Goal: Navigation & Orientation: Find specific page/section

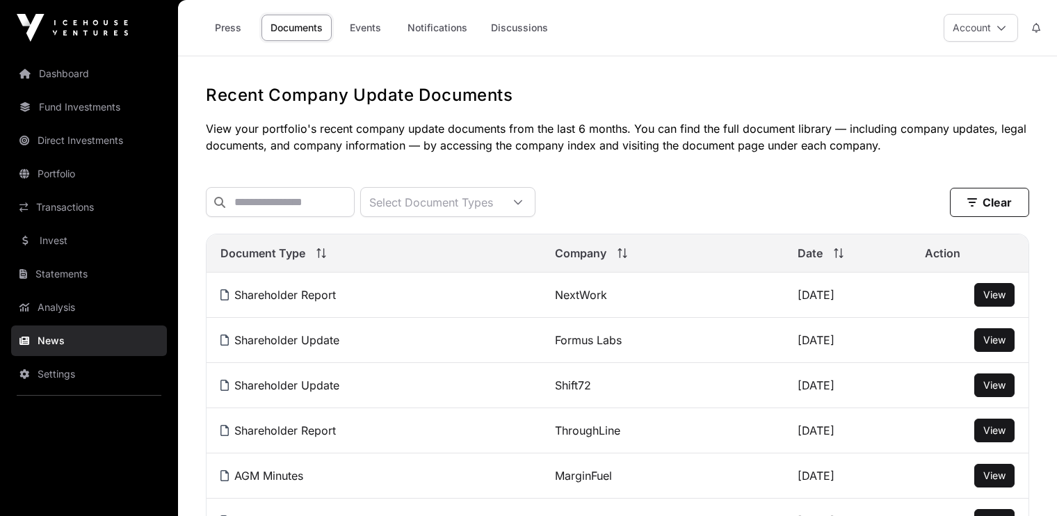
click at [67, 72] on link "Dashboard" at bounding box center [89, 73] width 156 height 31
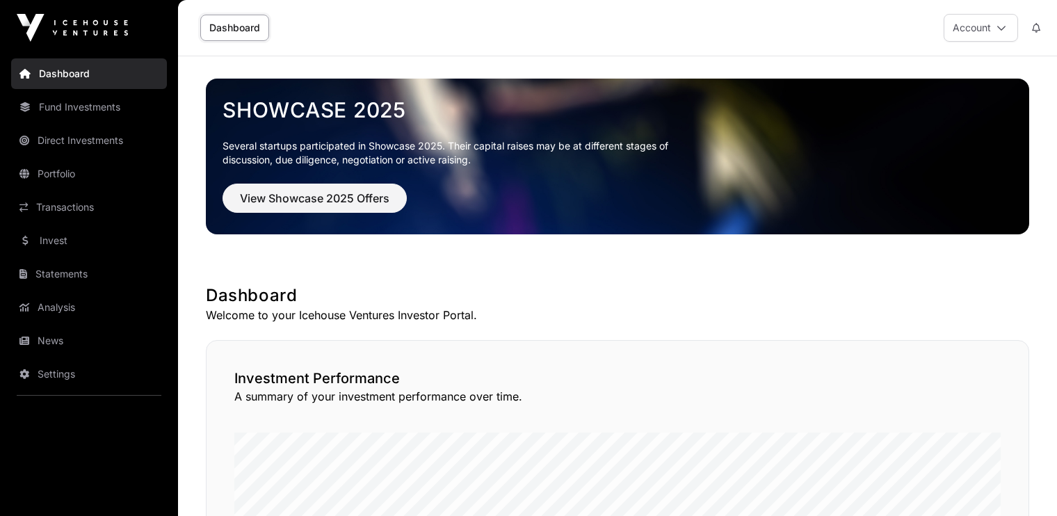
click at [63, 207] on link "Transactions" at bounding box center [89, 207] width 156 height 31
click at [63, 206] on link "Transactions" at bounding box center [89, 207] width 156 height 31
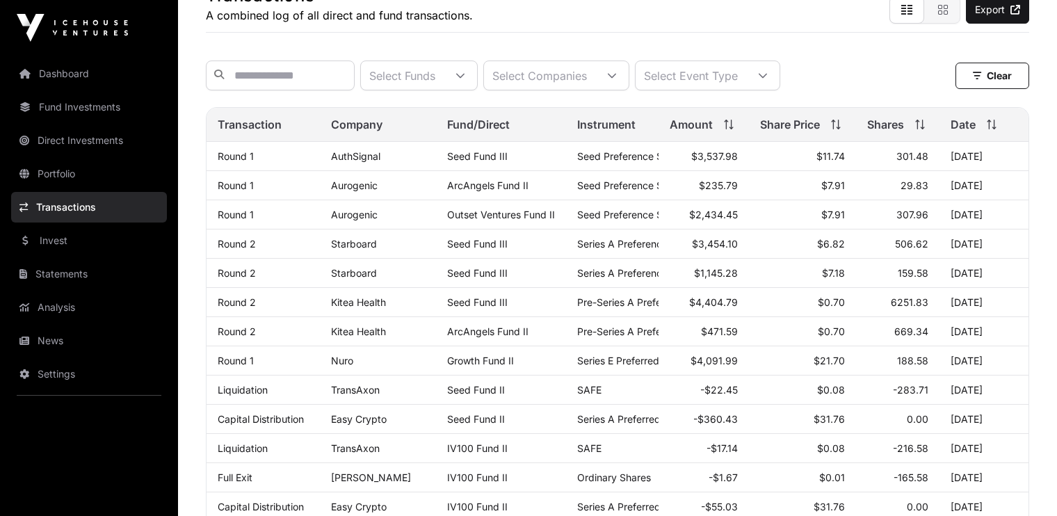
scroll to position [102, 0]
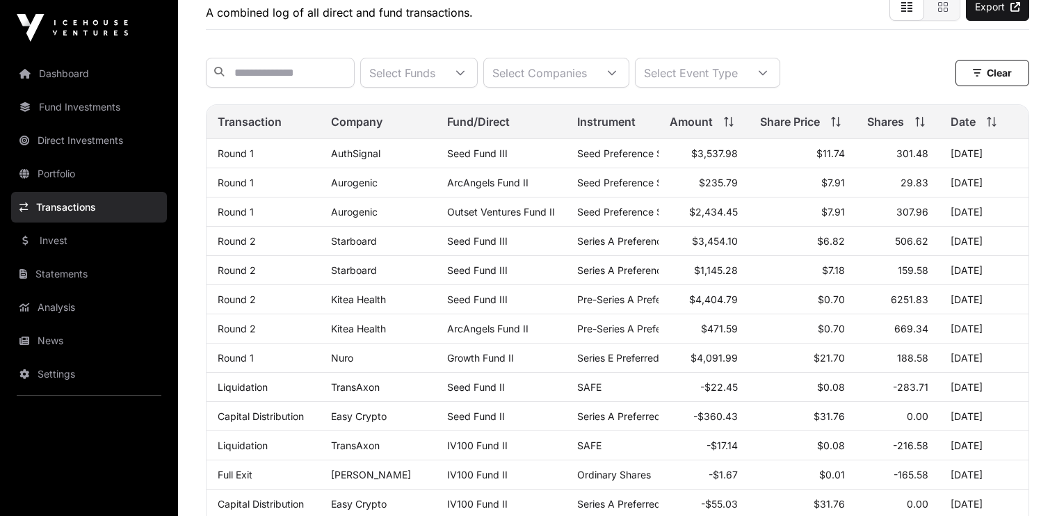
click at [52, 339] on link "News" at bounding box center [89, 340] width 156 height 31
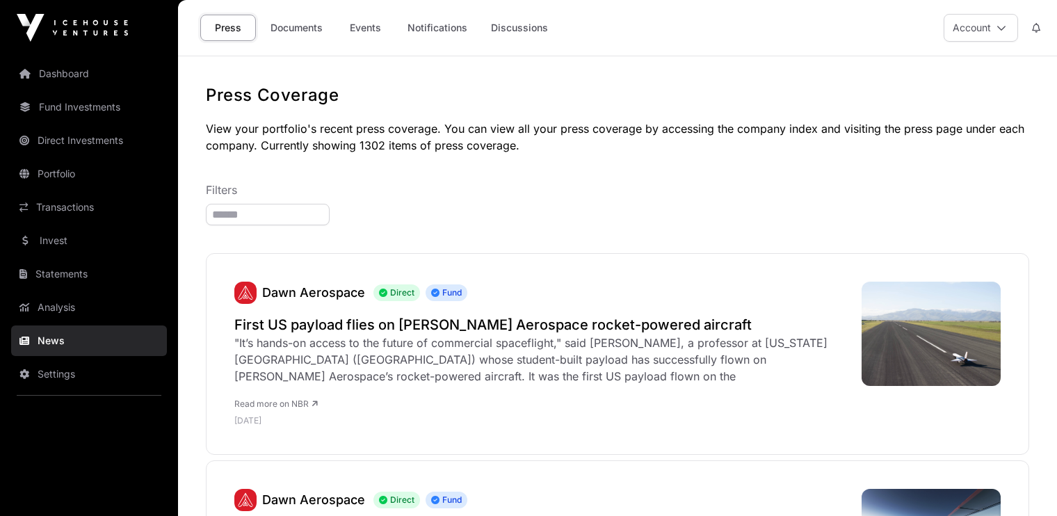
click at [296, 29] on link "Documents" at bounding box center [296, 28] width 70 height 26
